Goal: Task Accomplishment & Management: Manage account settings

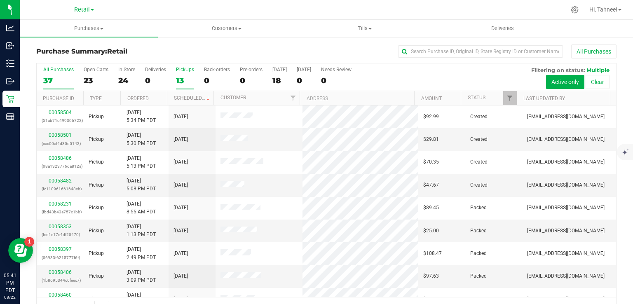
click at [184, 80] on div "13" at bounding box center [185, 80] width 18 height 9
click at [0, 0] on input "PickUps 13" at bounding box center [0, 0] width 0 height 0
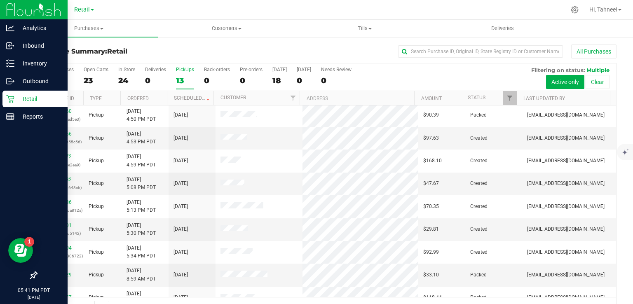
click at [13, 102] on icon at bounding box center [10, 99] width 8 height 8
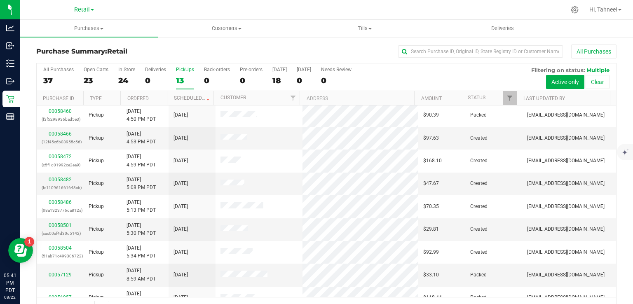
click at [183, 81] on div "13" at bounding box center [185, 80] width 18 height 9
click at [0, 0] on input "PickUps 13" at bounding box center [0, 0] width 0 height 0
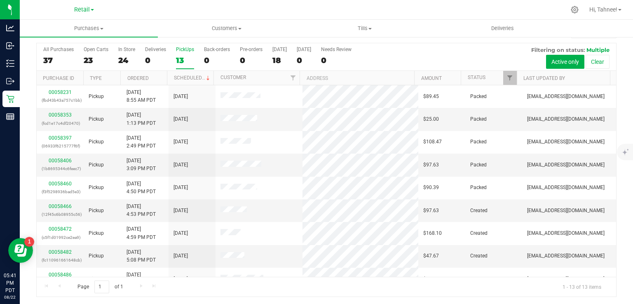
scroll to position [0, 0]
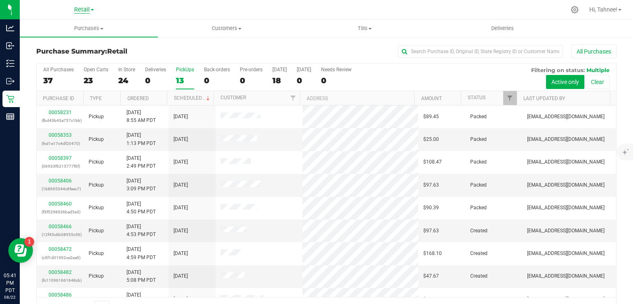
click at [87, 8] on span "Retail" at bounding box center [82, 9] width 16 height 7
click at [43, 42] on link "Retail" at bounding box center [84, 40] width 120 height 11
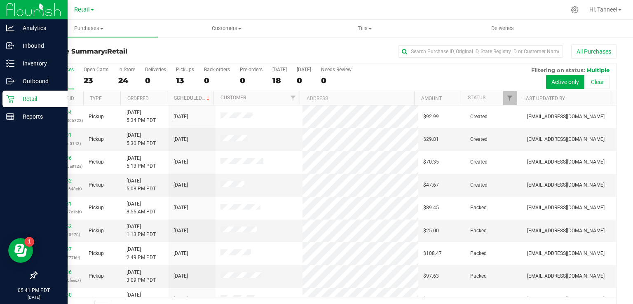
click at [11, 98] on icon at bounding box center [10, 99] width 8 height 8
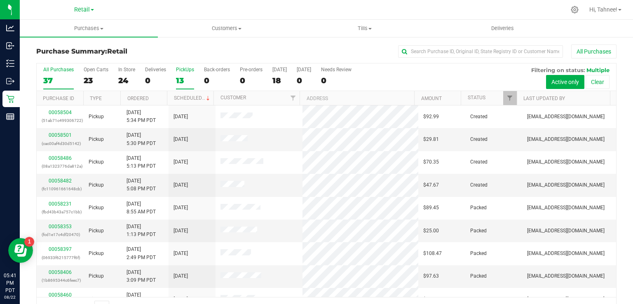
click at [184, 84] on div "13" at bounding box center [185, 80] width 18 height 9
click at [0, 0] on input "PickUps 13" at bounding box center [0, 0] width 0 height 0
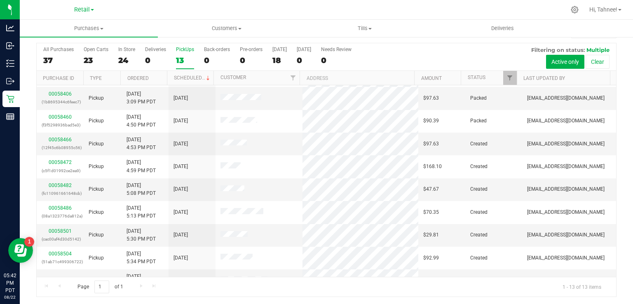
scroll to position [64, 0]
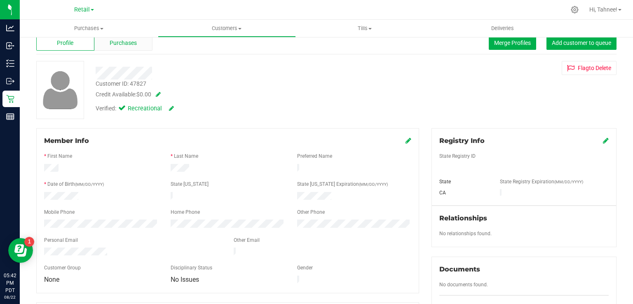
click at [136, 43] on span "Purchases" at bounding box center [123, 43] width 27 height 9
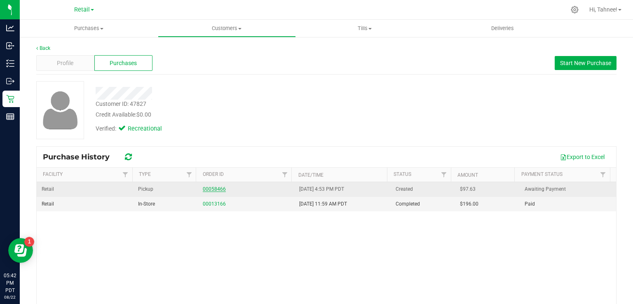
click at [213, 187] on link "00058466" at bounding box center [214, 189] width 23 height 6
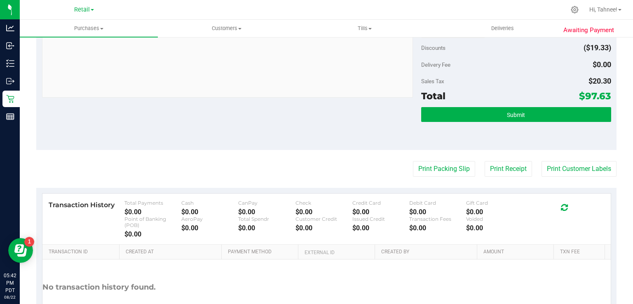
scroll to position [295, 0]
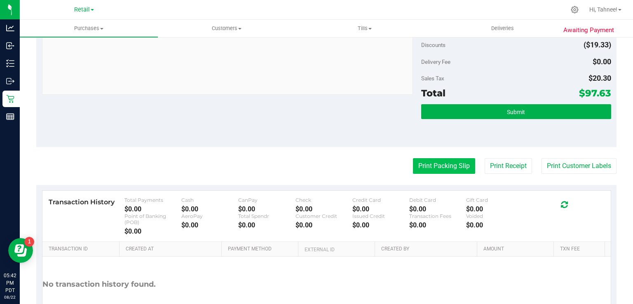
click at [437, 166] on button "Print Packing Slip" at bounding box center [444, 166] width 62 height 16
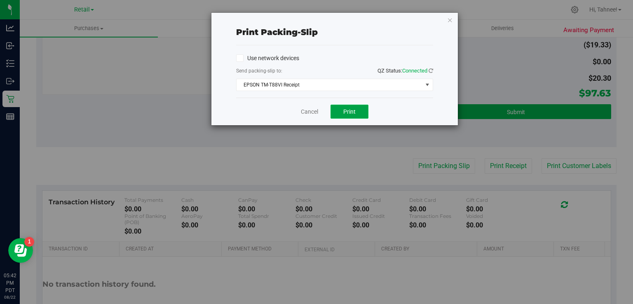
click at [351, 108] on span "Print" at bounding box center [349, 111] width 12 height 7
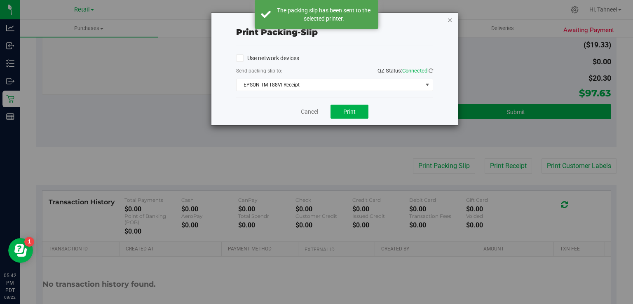
click at [452, 19] on icon "button" at bounding box center [450, 20] width 6 height 10
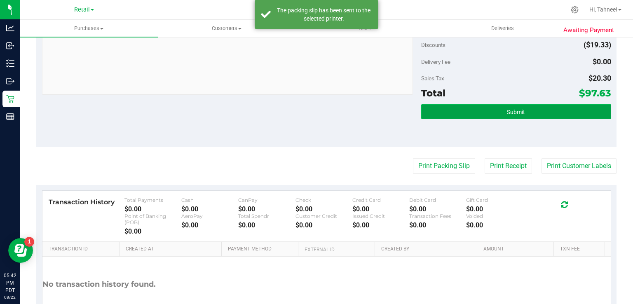
click at [529, 115] on button "Submit" at bounding box center [516, 111] width 190 height 15
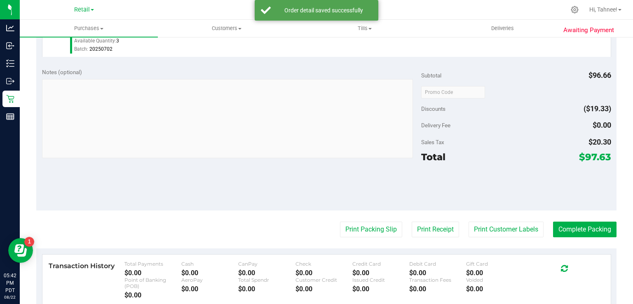
scroll to position [257, 0]
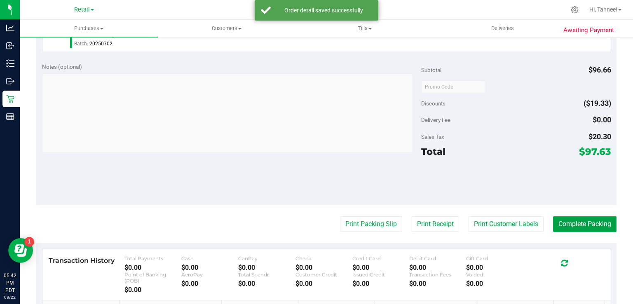
click at [585, 229] on button "Complete Packing" at bounding box center [584, 224] width 63 height 16
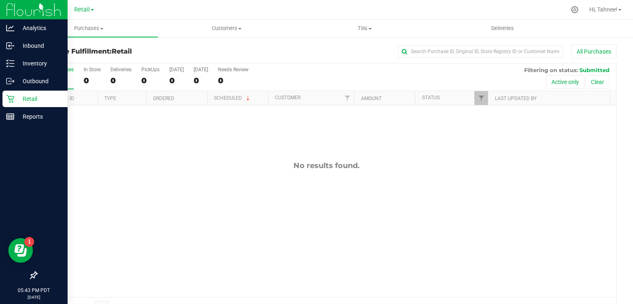
click at [10, 101] on icon at bounding box center [10, 99] width 8 height 8
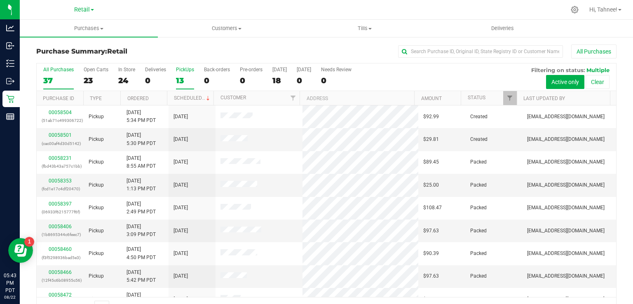
click at [190, 67] on div "PickUps" at bounding box center [185, 70] width 18 height 6
click at [0, 0] on input "PickUps 13" at bounding box center [0, 0] width 0 height 0
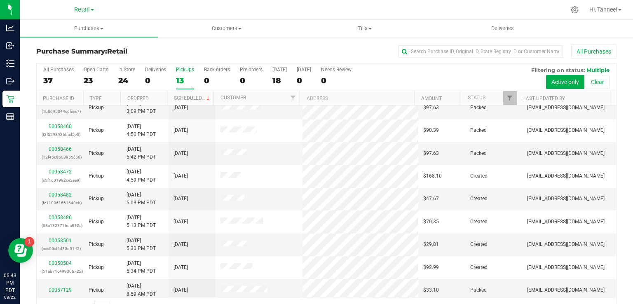
scroll to position [79, 0]
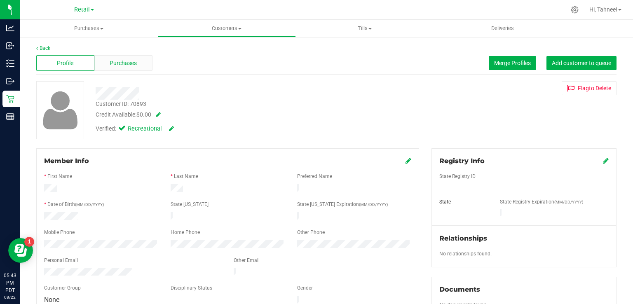
click at [139, 60] on div "Purchases" at bounding box center [123, 63] width 58 height 16
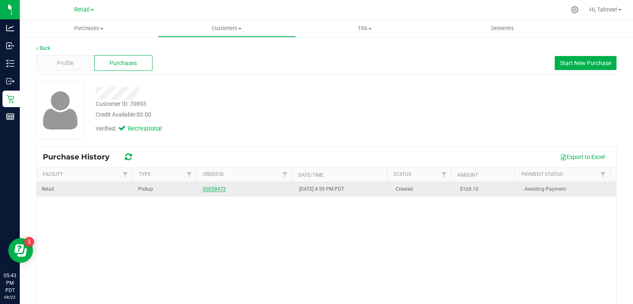
click at [210, 187] on link "00058472" at bounding box center [214, 189] width 23 height 6
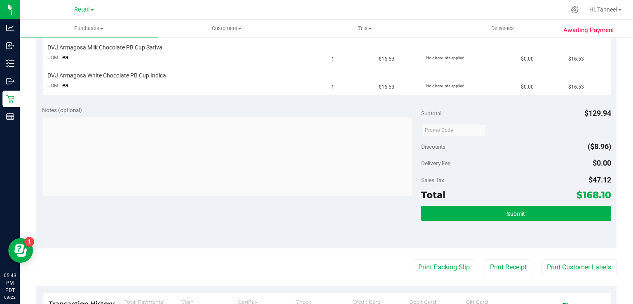
scroll to position [364, 0]
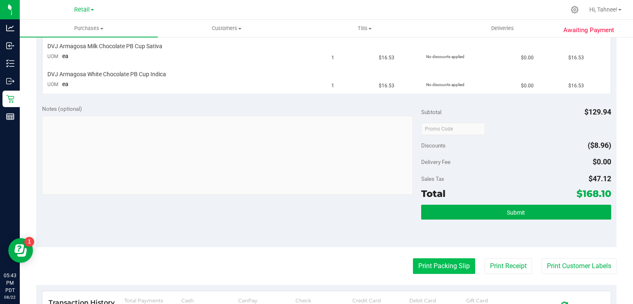
click at [430, 269] on button "Print Packing Slip" at bounding box center [444, 266] width 62 height 16
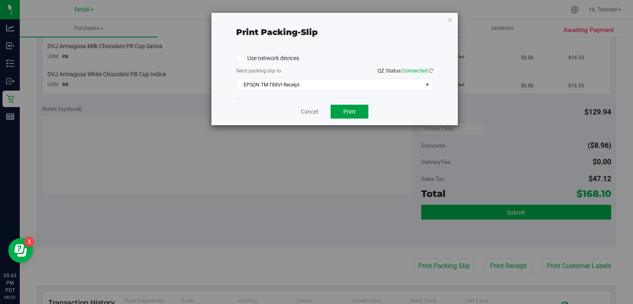
click at [349, 111] on span "Print" at bounding box center [349, 111] width 12 height 7
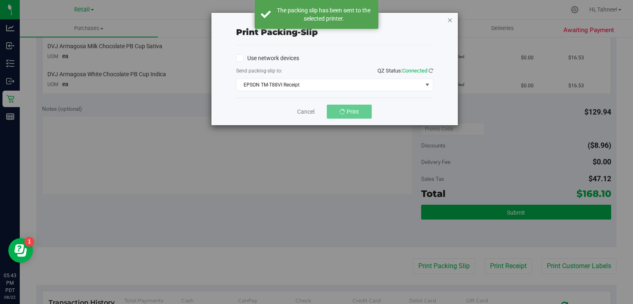
click at [449, 15] on icon "button" at bounding box center [450, 20] width 6 height 10
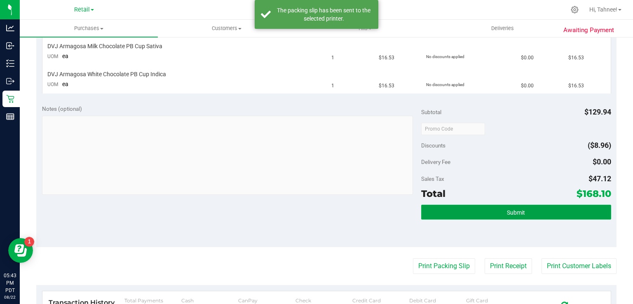
click at [522, 205] on button "Submit" at bounding box center [516, 212] width 190 height 15
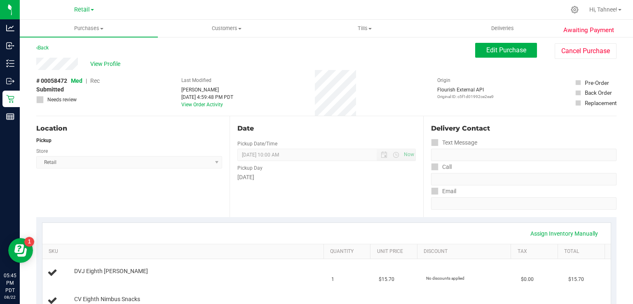
scroll to position [0, 0]
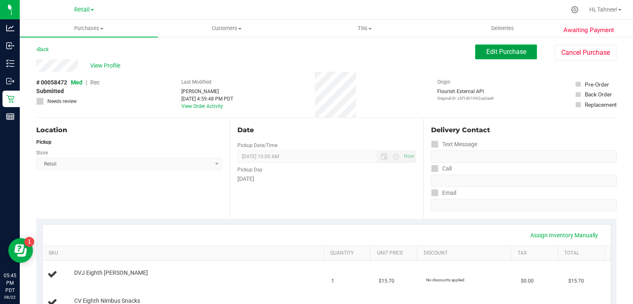
click at [509, 52] on span "Edit Purchase" at bounding box center [506, 52] width 40 height 8
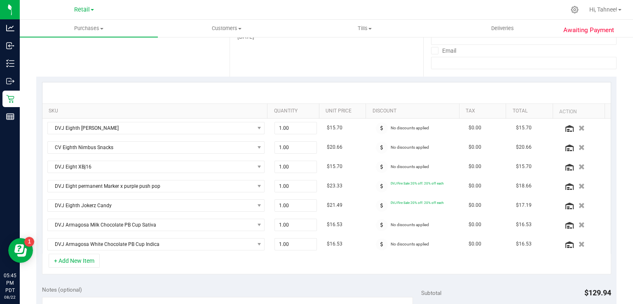
scroll to position [145, 0]
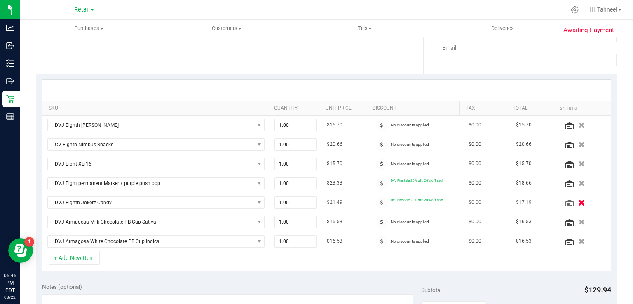
click at [578, 201] on icon "button" at bounding box center [581, 202] width 7 height 6
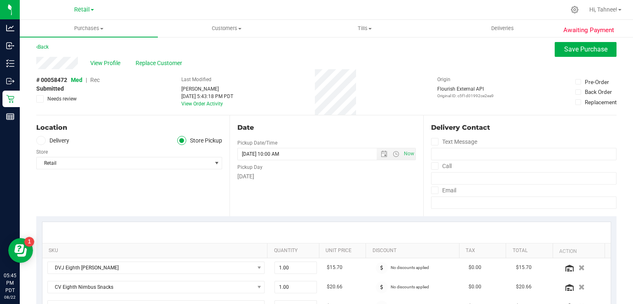
scroll to position [0, 0]
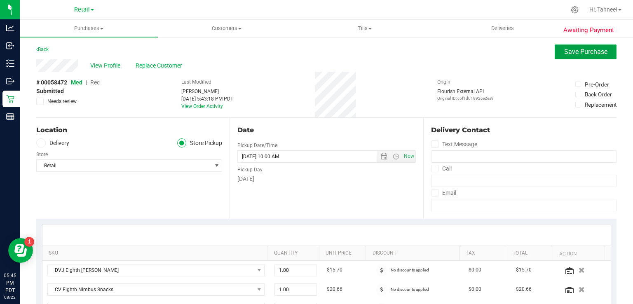
click at [580, 53] on span "Save Purchase" at bounding box center [585, 52] width 43 height 8
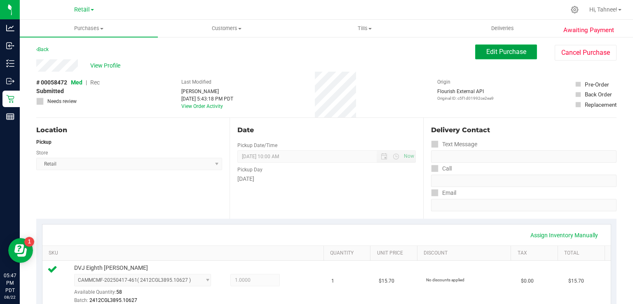
click at [508, 53] on span "Edit Purchase" at bounding box center [506, 52] width 40 height 8
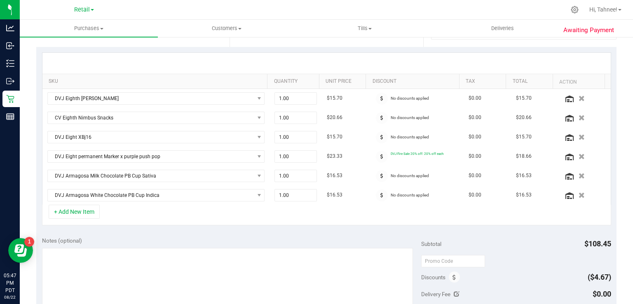
scroll to position [171, 0]
click at [578, 196] on icon "button" at bounding box center [581, 195] width 7 height 6
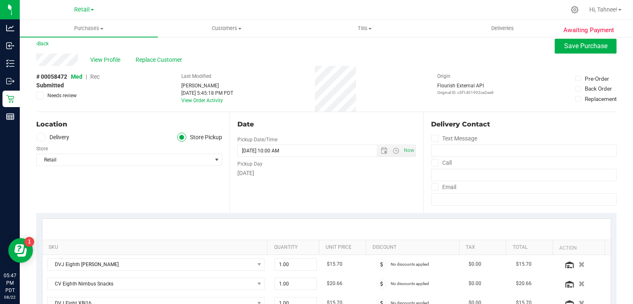
scroll to position [0, 0]
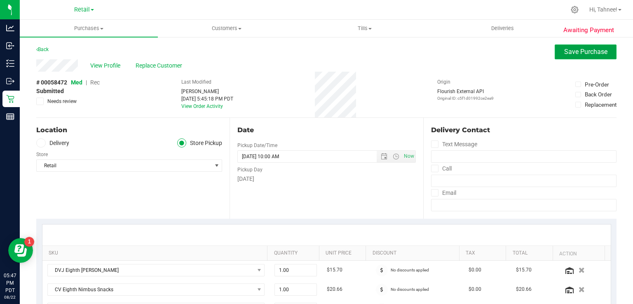
click at [574, 53] on span "Save Purchase" at bounding box center [585, 52] width 43 height 8
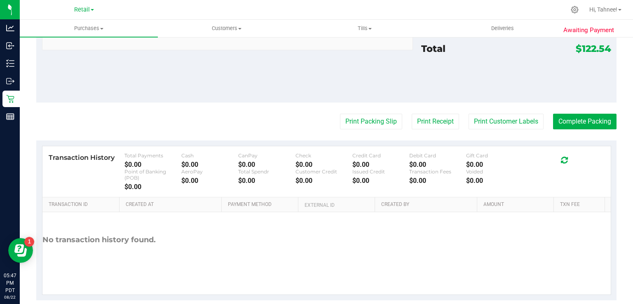
scroll to position [561, 0]
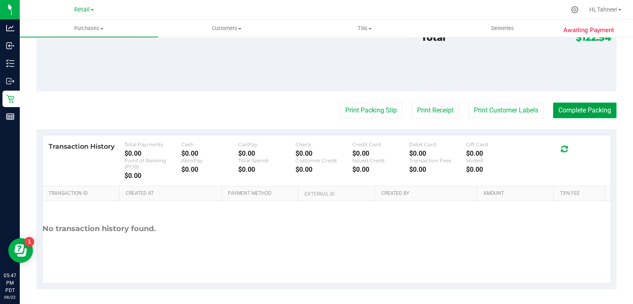
click at [583, 111] on button "Complete Packing" at bounding box center [584, 111] width 63 height 16
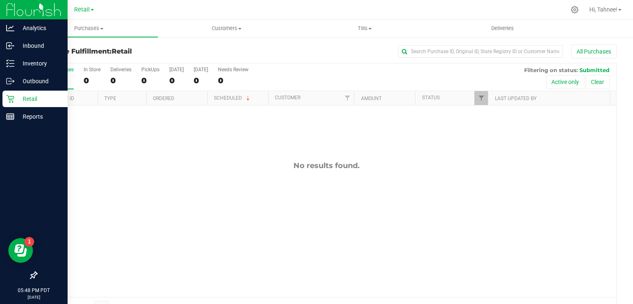
click at [2, 99] on div "Retail" at bounding box center [34, 99] width 65 height 16
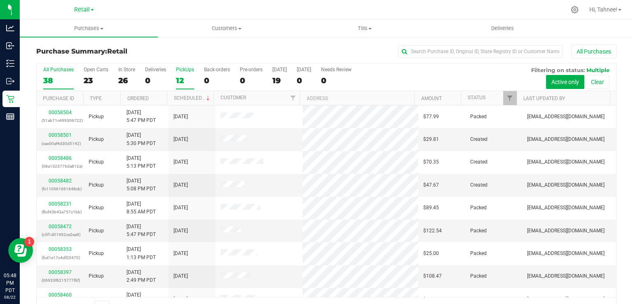
click at [180, 79] on div "12" at bounding box center [185, 80] width 18 height 9
click at [0, 0] on input "PickUps 12" at bounding box center [0, 0] width 0 height 0
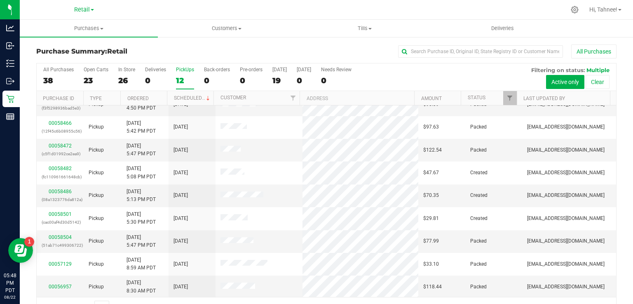
scroll to position [20, 0]
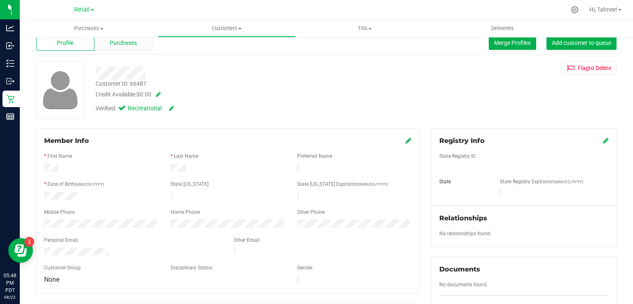
click at [124, 46] on span "Purchases" at bounding box center [123, 43] width 27 height 9
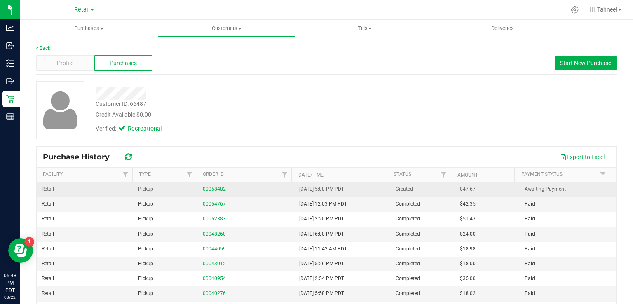
click at [216, 186] on link "00058482" at bounding box center [214, 189] width 23 height 6
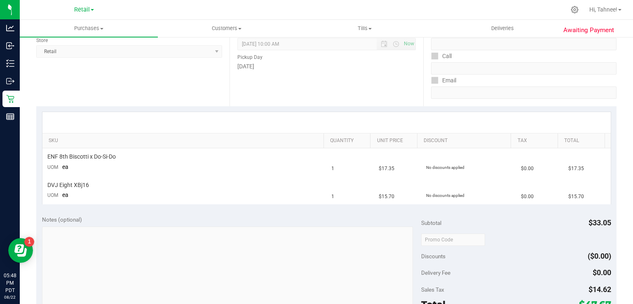
scroll to position [220, 0]
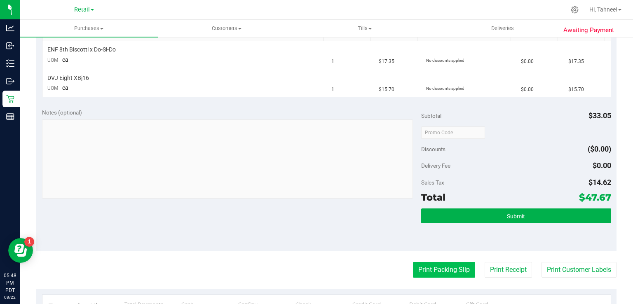
click at [443, 270] on button "Print Packing Slip" at bounding box center [444, 270] width 62 height 16
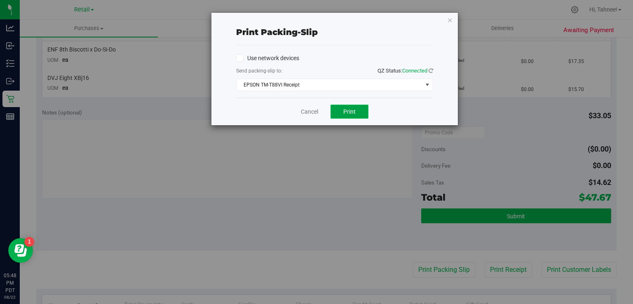
click at [365, 115] on button "Print" at bounding box center [349, 112] width 38 height 14
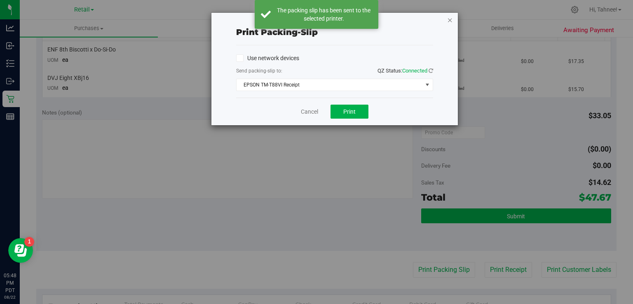
click at [448, 18] on icon "button" at bounding box center [450, 20] width 6 height 10
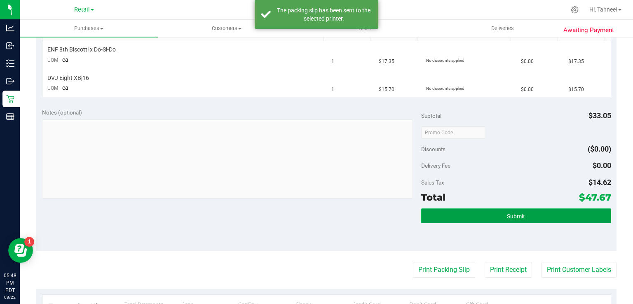
click at [493, 209] on button "Submit" at bounding box center [516, 215] width 190 height 15
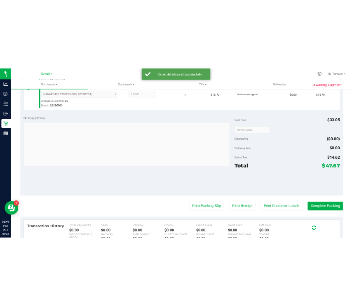
scroll to position [283, 0]
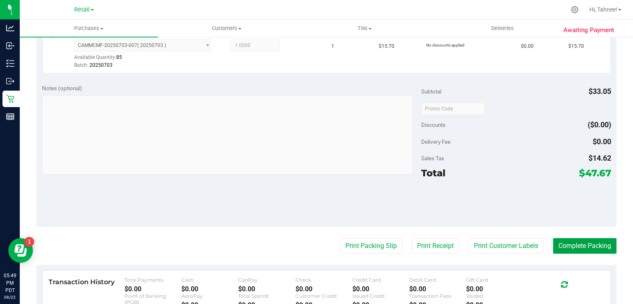
click at [575, 243] on button "Complete Packing" at bounding box center [584, 246] width 63 height 16
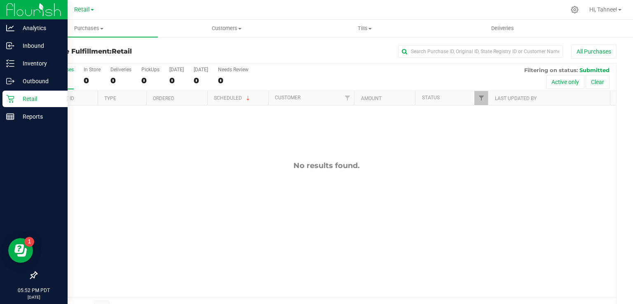
click at [9, 97] on icon at bounding box center [10, 99] width 8 height 8
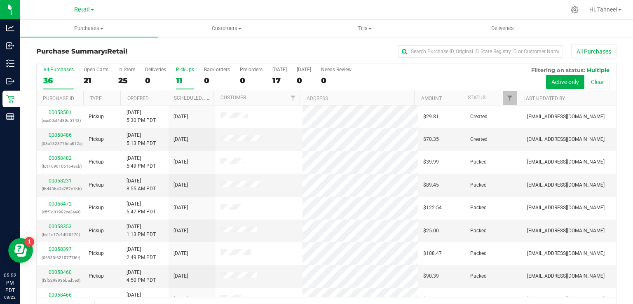
click at [183, 77] on div "11" at bounding box center [185, 80] width 18 height 9
click at [0, 0] on input "PickUps 11" at bounding box center [0, 0] width 0 height 0
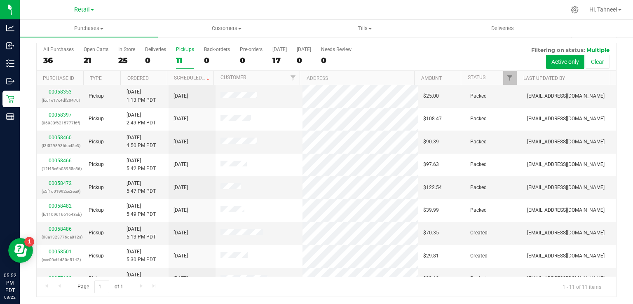
scroll to position [58, 0]
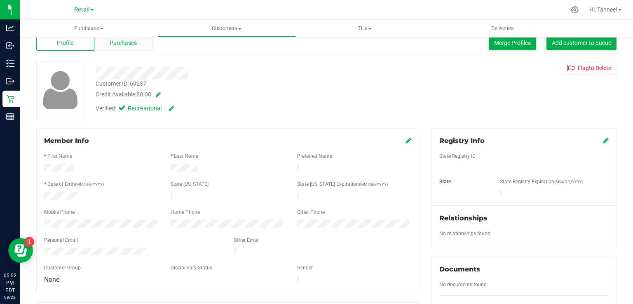
click at [135, 47] on div "Purchases" at bounding box center [123, 43] width 58 height 16
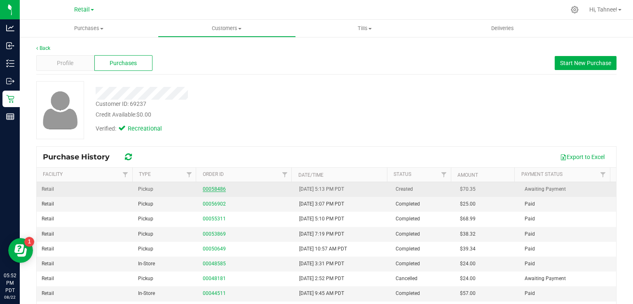
click at [216, 189] on link "00058486" at bounding box center [214, 189] width 23 height 6
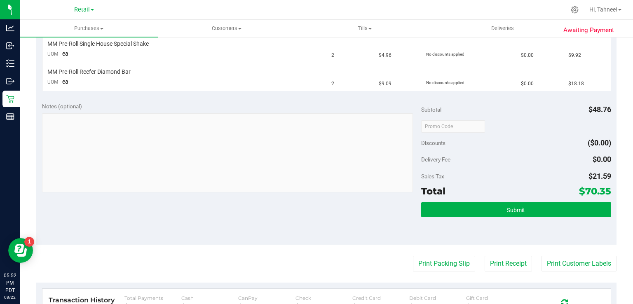
scroll to position [275, 0]
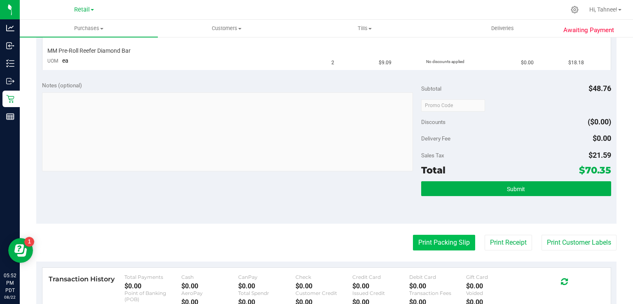
click at [443, 243] on button "Print Packing Slip" at bounding box center [444, 243] width 62 height 16
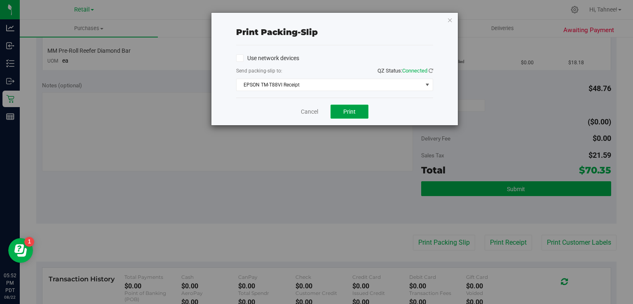
click at [348, 116] on button "Print" at bounding box center [349, 112] width 38 height 14
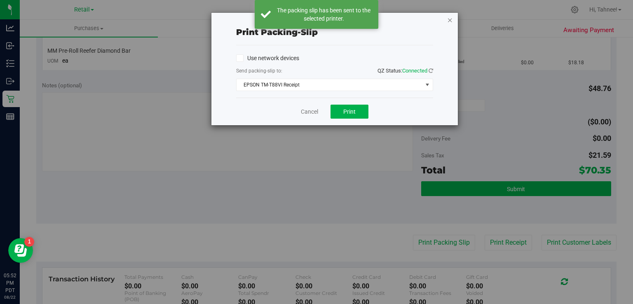
click at [450, 24] on icon "button" at bounding box center [450, 20] width 6 height 10
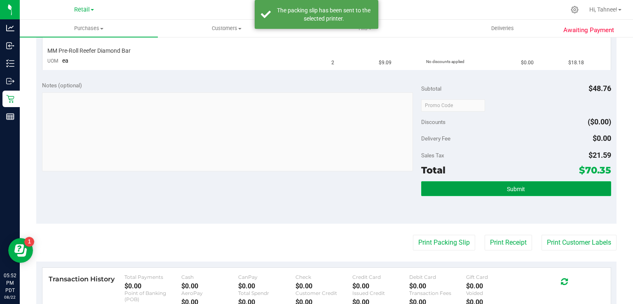
click at [542, 188] on button "Submit" at bounding box center [516, 188] width 190 height 15
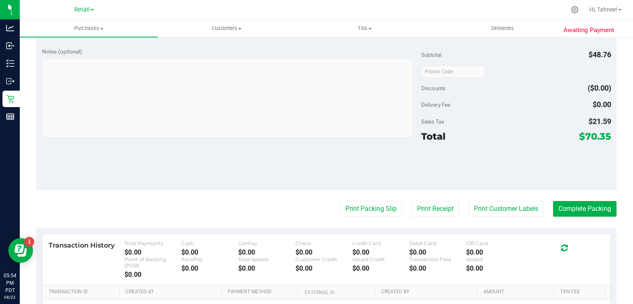
scroll to position [434, 0]
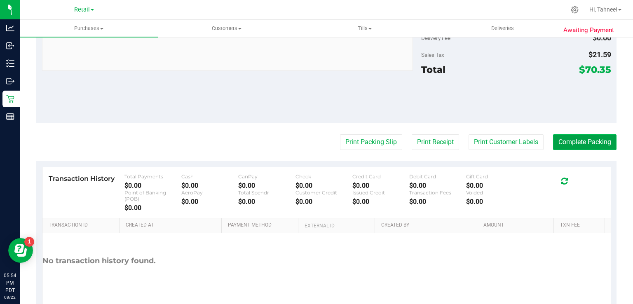
click at [582, 142] on button "Complete Packing" at bounding box center [584, 142] width 63 height 16
